Goal: Transaction & Acquisition: Purchase product/service

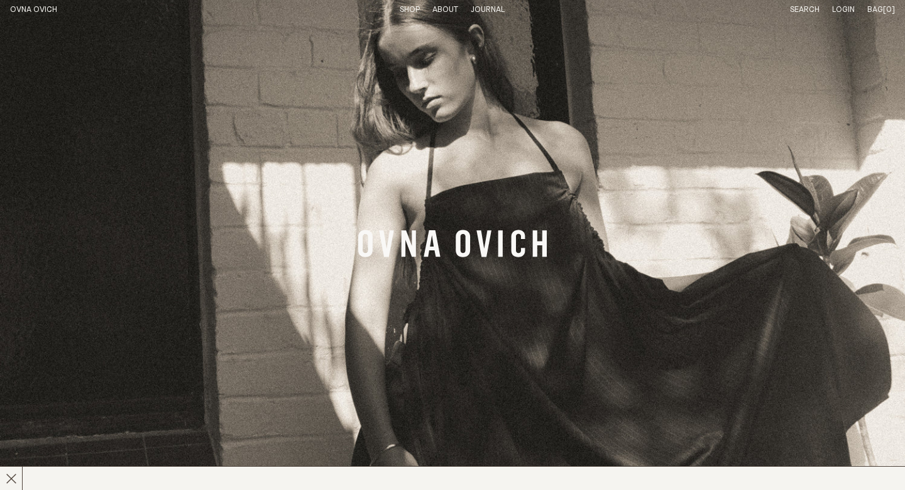
click at [409, 9] on link "Shop" at bounding box center [410, 10] width 20 height 8
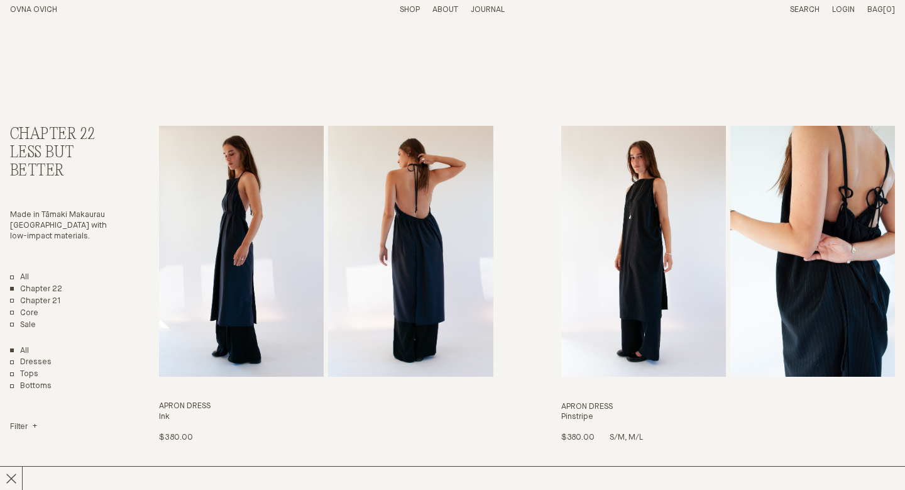
click at [668, 240] on img "Apron Dress" at bounding box center [644, 251] width 165 height 251
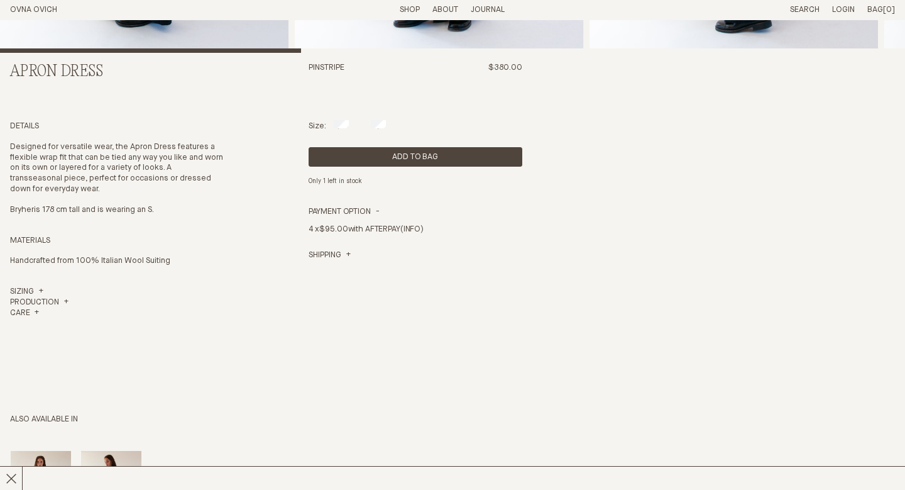
scroll to position [412, 0]
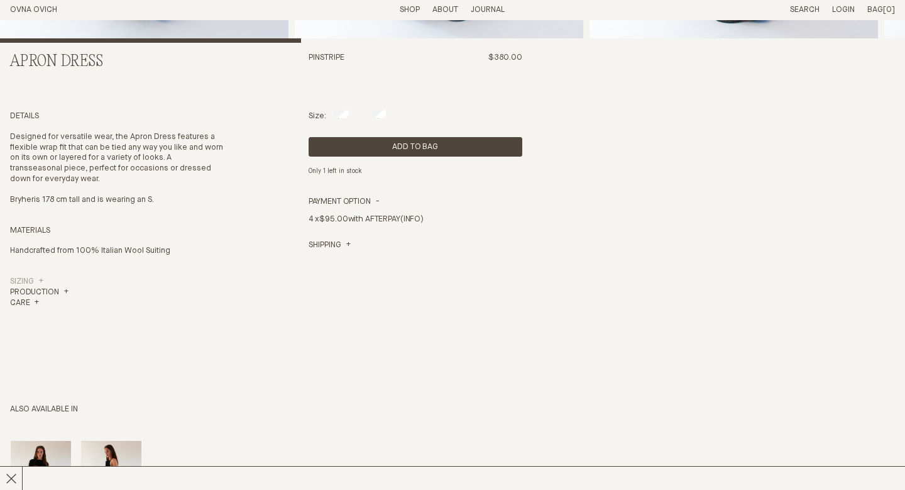
click at [23, 279] on link "Sizing" at bounding box center [26, 282] width 33 height 11
